Goal: Task Accomplishment & Management: Use online tool/utility

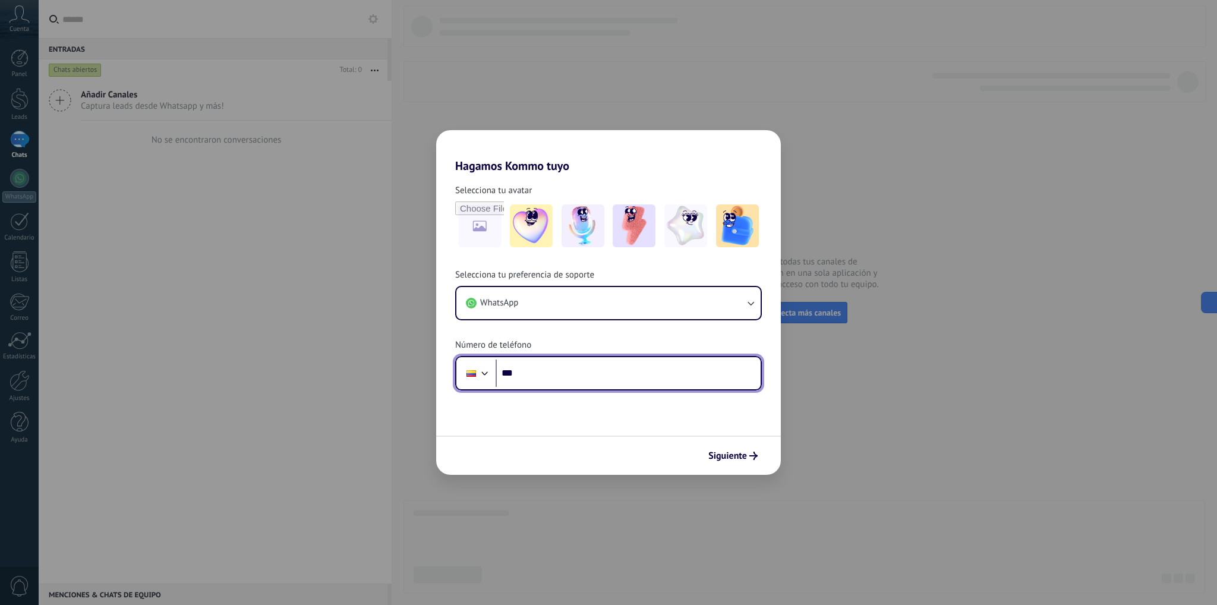
click at [526, 374] on input "***" at bounding box center [628, 372] width 265 height 27
paste input "**********"
type input "**********"
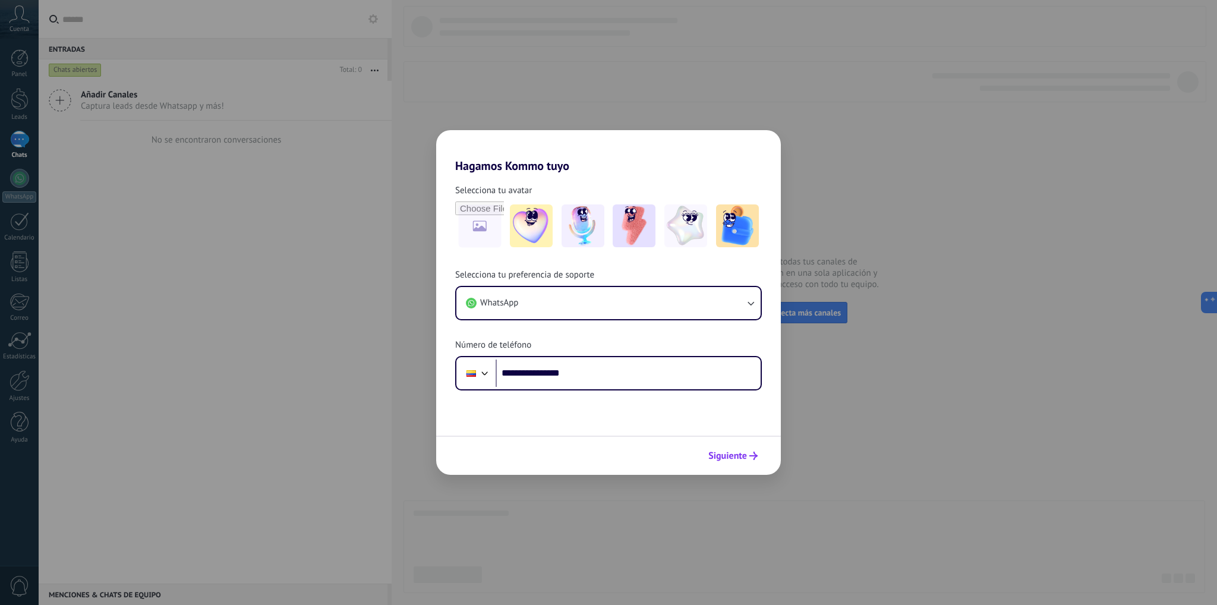
click at [746, 452] on span "Siguiente" at bounding box center [727, 456] width 39 height 8
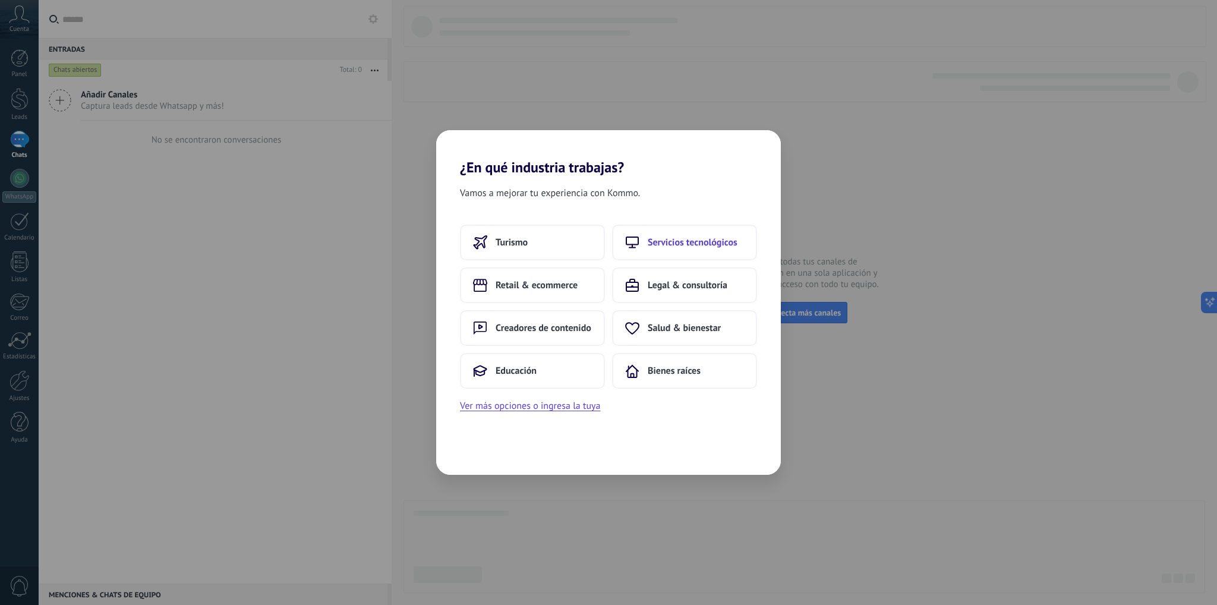
click at [665, 232] on button "Servicios tecnológicos" at bounding box center [684, 243] width 145 height 36
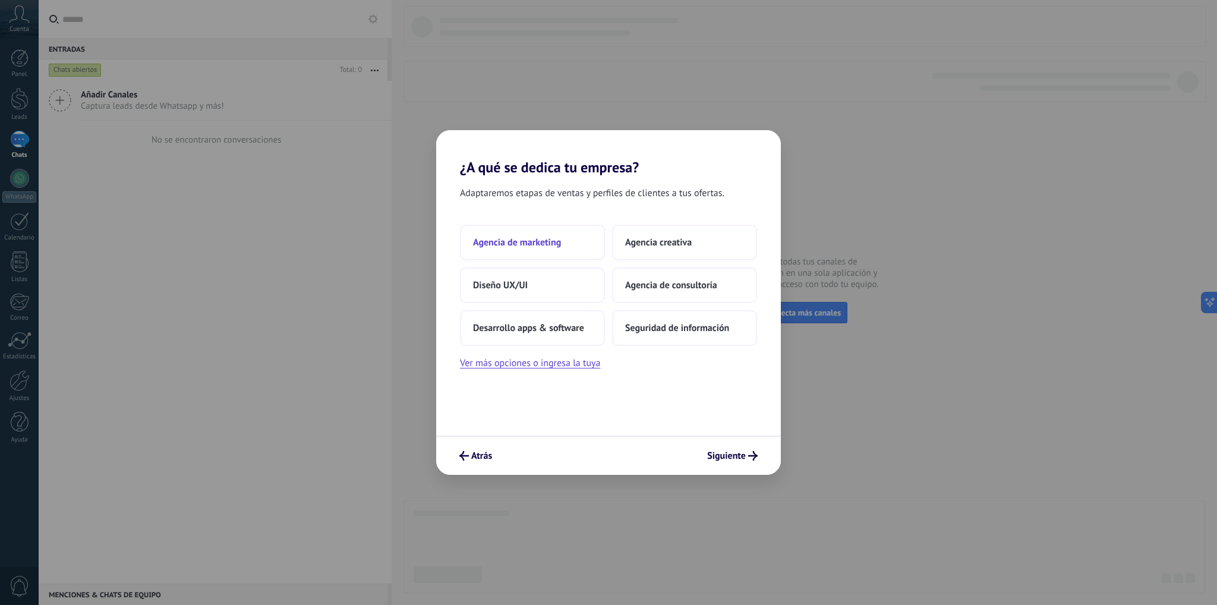
click at [509, 238] on span "Agencia de marketing" at bounding box center [517, 242] width 88 height 12
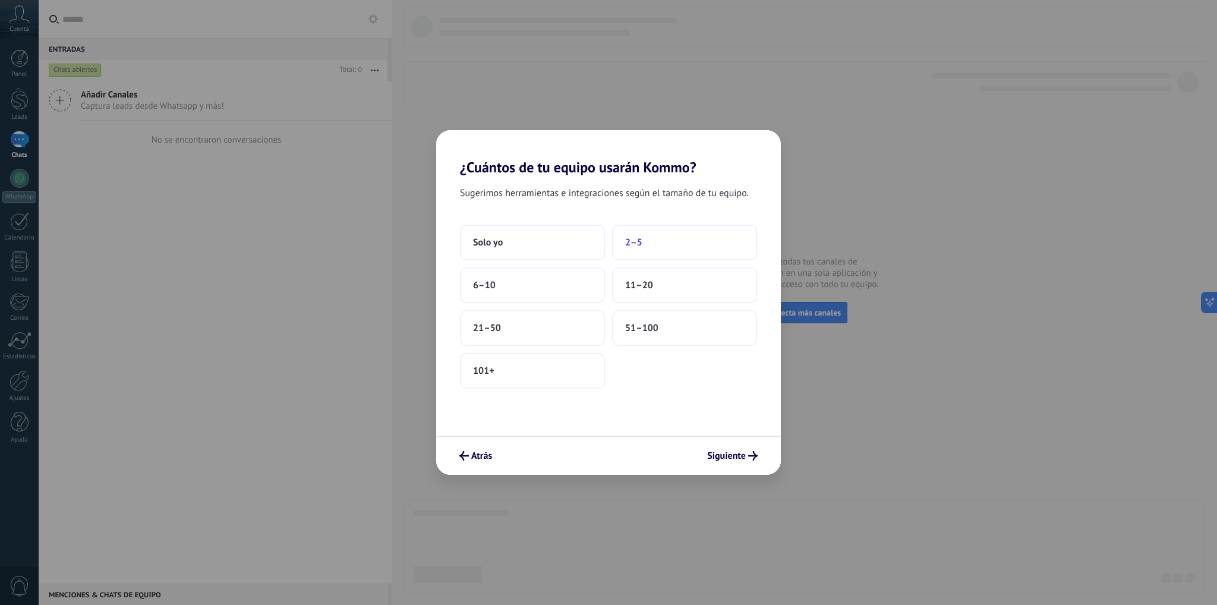
click at [646, 251] on button "2–5" at bounding box center [684, 243] width 145 height 36
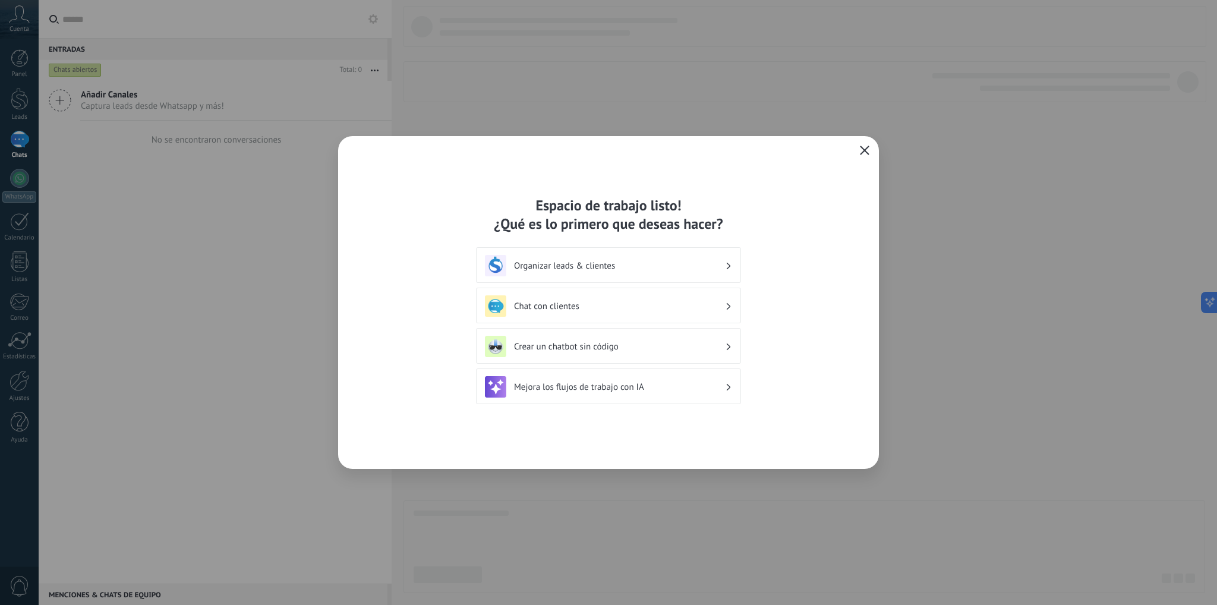
click at [864, 148] on icon "button" at bounding box center [865, 151] width 10 height 10
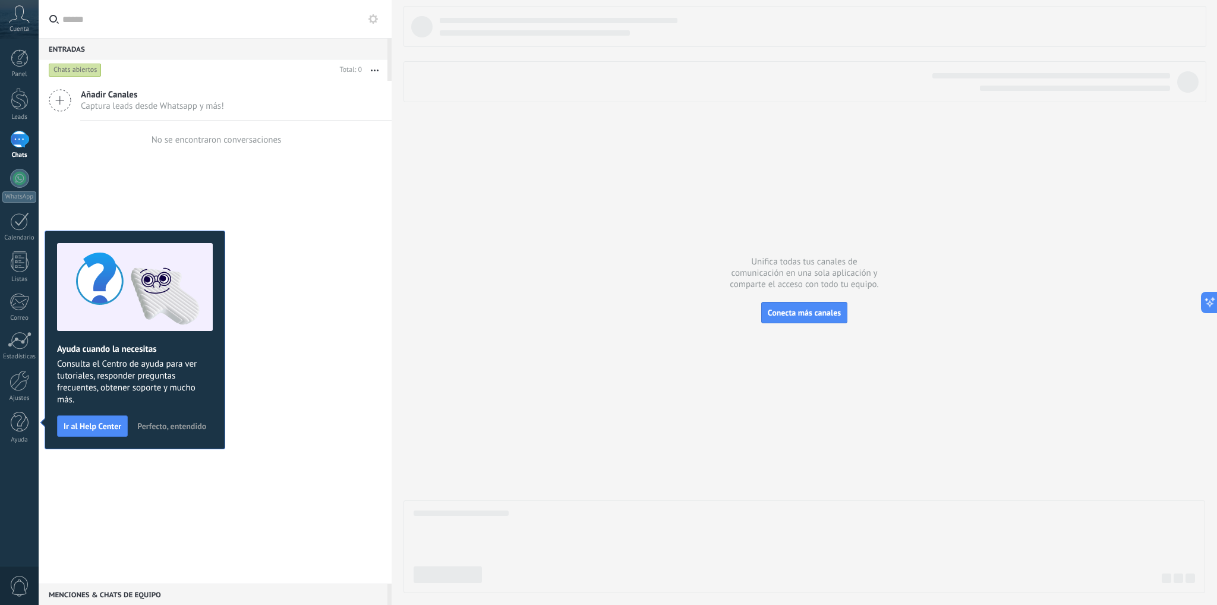
click at [376, 21] on use at bounding box center [373, 19] width 10 height 10
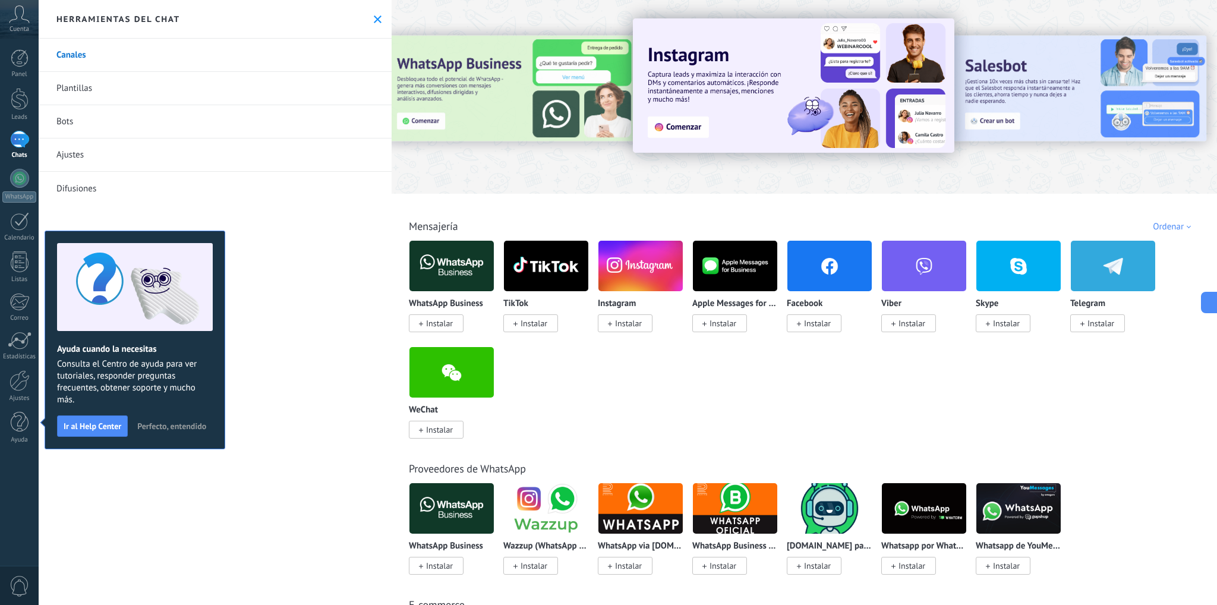
click at [447, 278] on img at bounding box center [451, 266] width 84 height 58
click at [469, 279] on img at bounding box center [451, 266] width 84 height 58
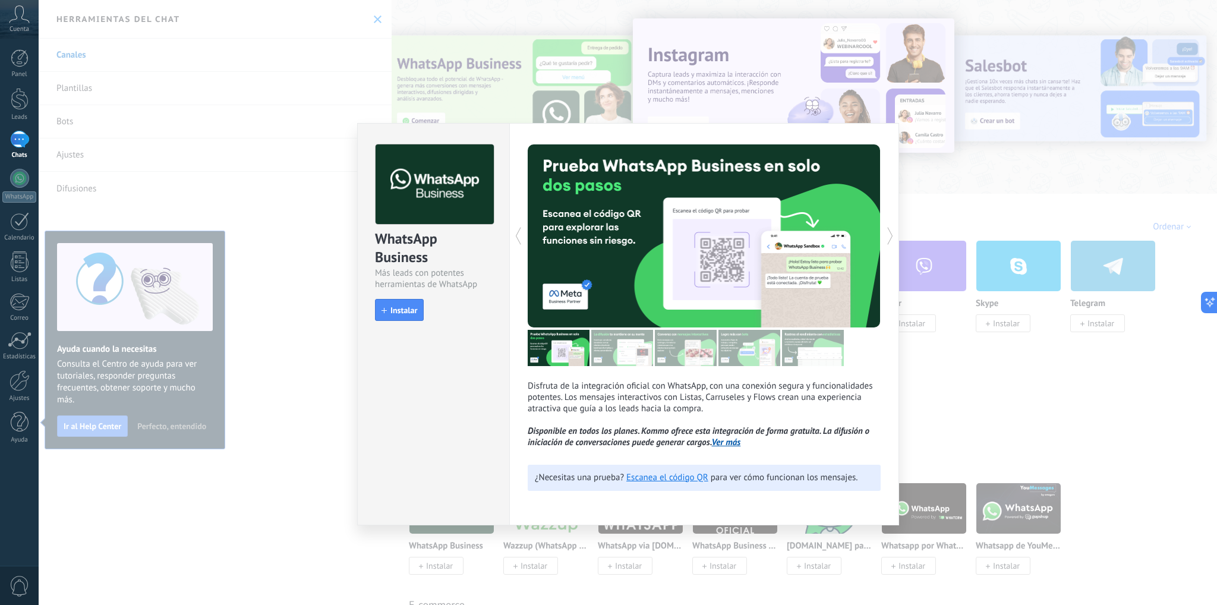
click at [452, 324] on div "WhatsApp Business Más leads con potentes herramientas de WhatsApp install Insta…" at bounding box center [434, 227] width 152 height 207
click at [393, 312] on span "Instalar" at bounding box center [403, 310] width 27 height 8
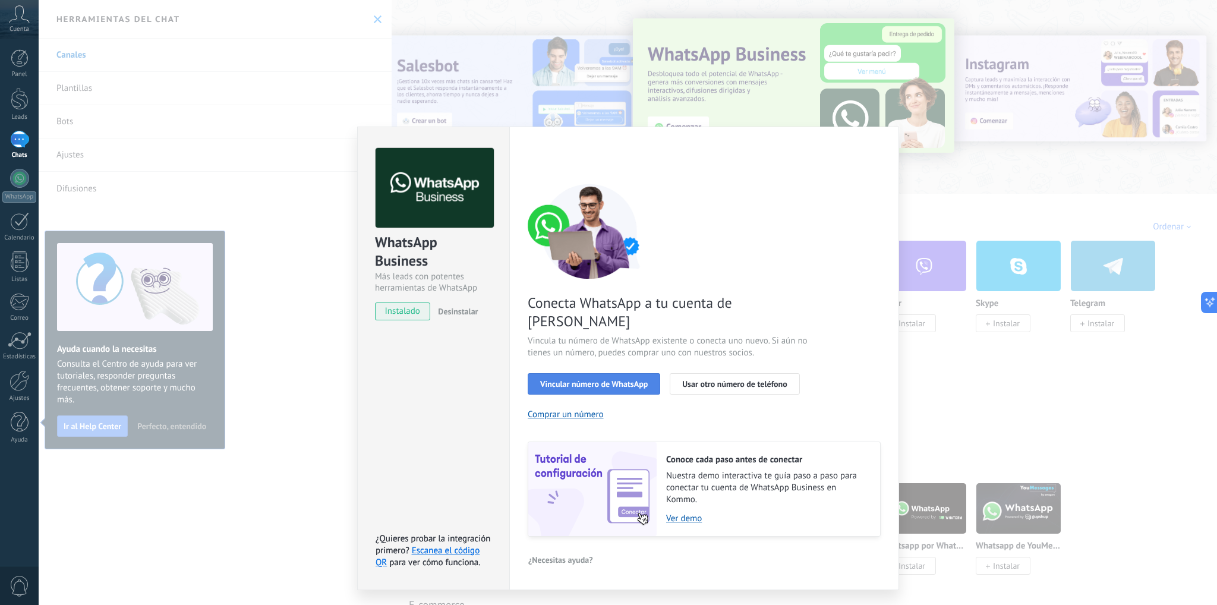
click at [602, 373] on button "Vincular número de WhatsApp" at bounding box center [594, 383] width 132 height 21
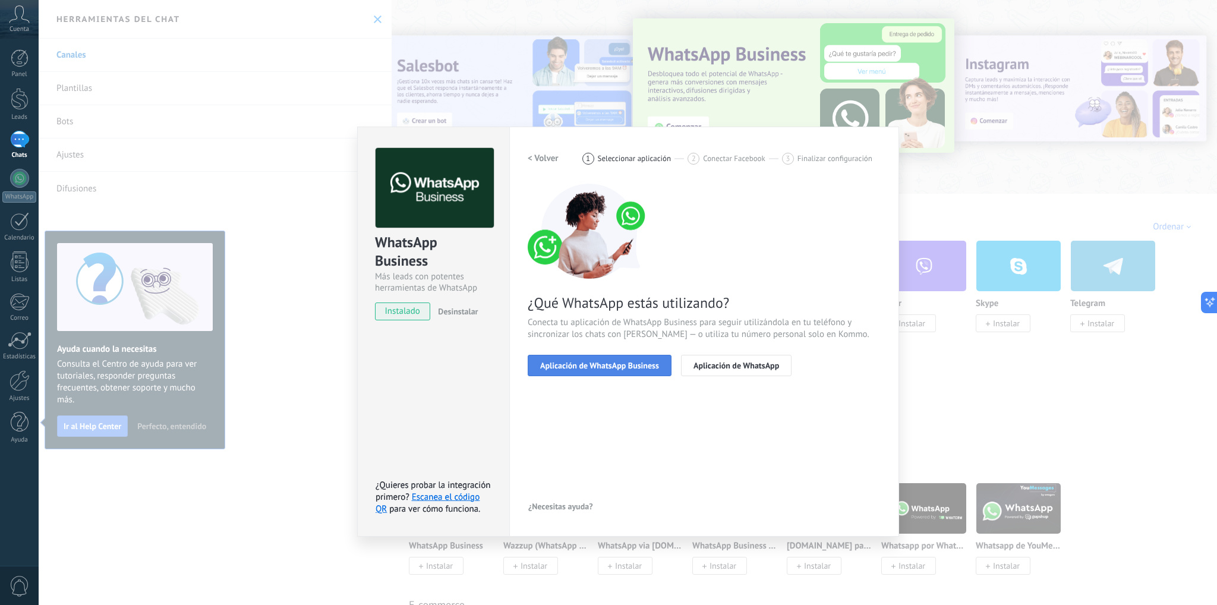
click at [574, 367] on span "Aplicación de WhatsApp Business" at bounding box center [599, 365] width 119 height 8
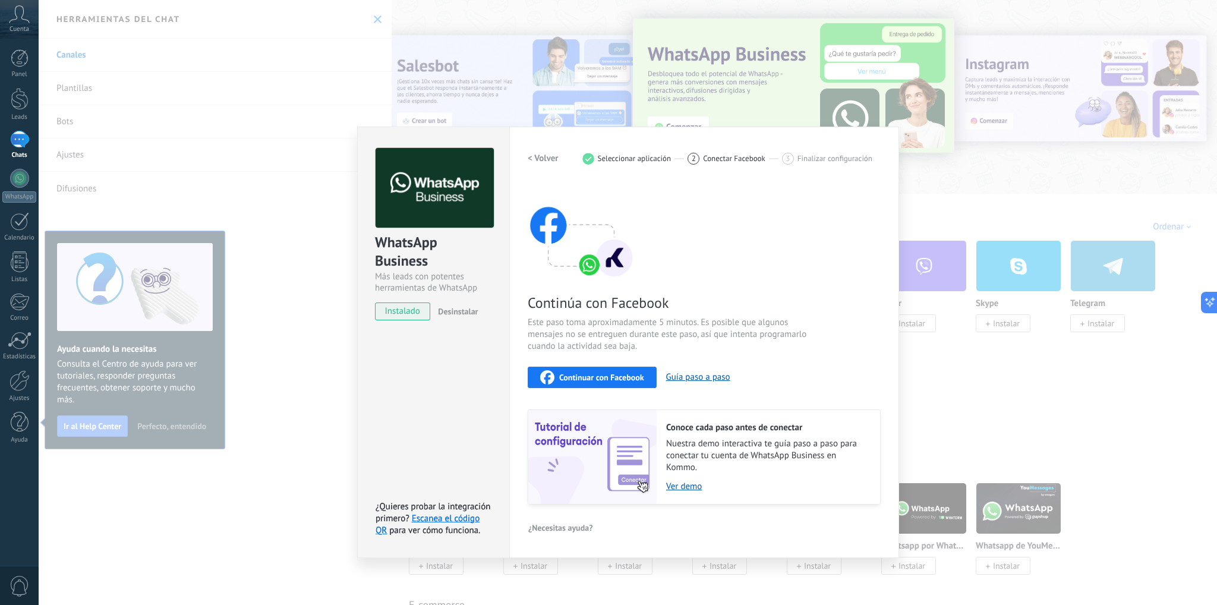
click at [592, 374] on span "Continuar con Facebook" at bounding box center [601, 377] width 85 height 8
